Goal: Navigation & Orientation: Go to known website

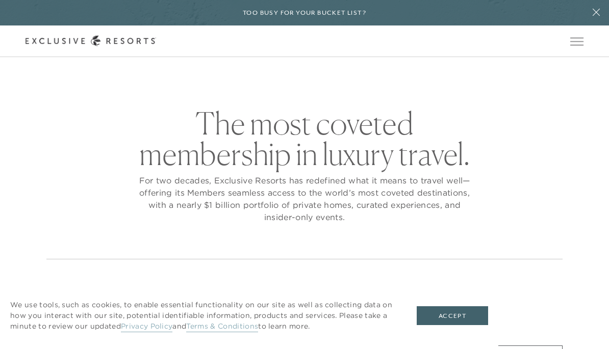
checkbox input "false"
click at [581, 42] on span "Open navigation" at bounding box center [576, 41] width 13 height 7
click at [598, 10] on icon at bounding box center [595, 12] width 19 height 8
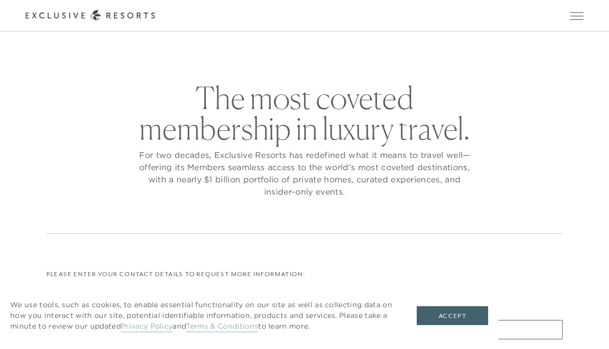
click at [577, 19] on button "Open navigation" at bounding box center [576, 15] width 13 height 7
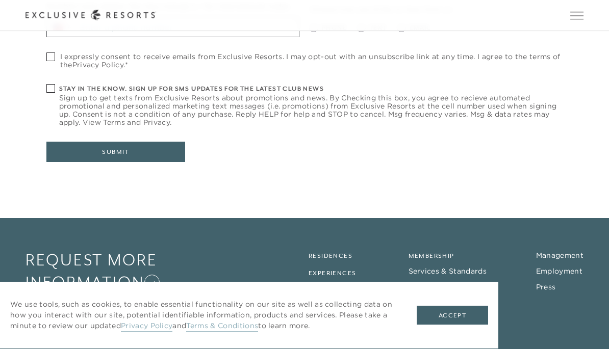
scroll to position [463, 0]
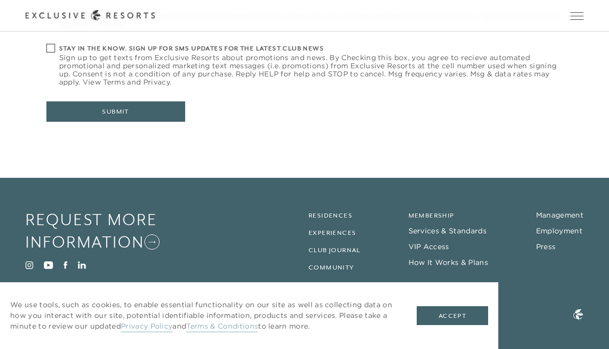
click at [467, 313] on button "Accept" at bounding box center [452, 315] width 71 height 19
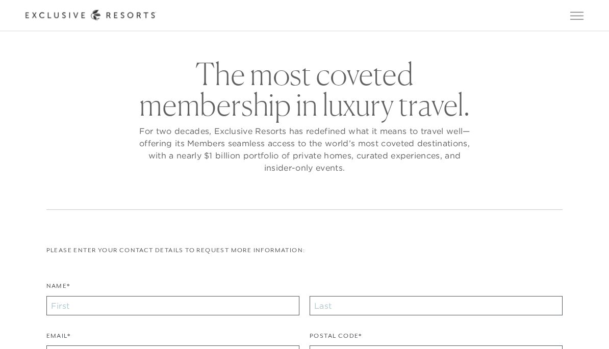
scroll to position [0, 0]
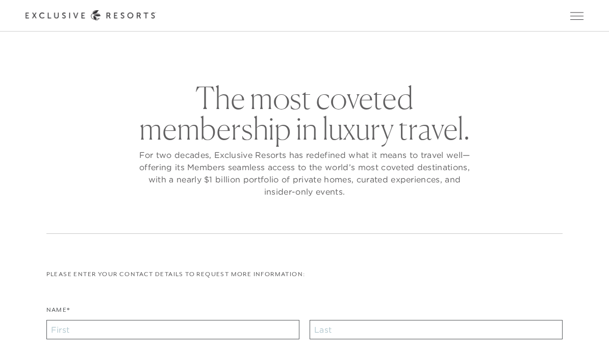
click at [80, 21] on div at bounding box center [90, 15] width 131 height 11
